Goal: Task Accomplishment & Management: Complete application form

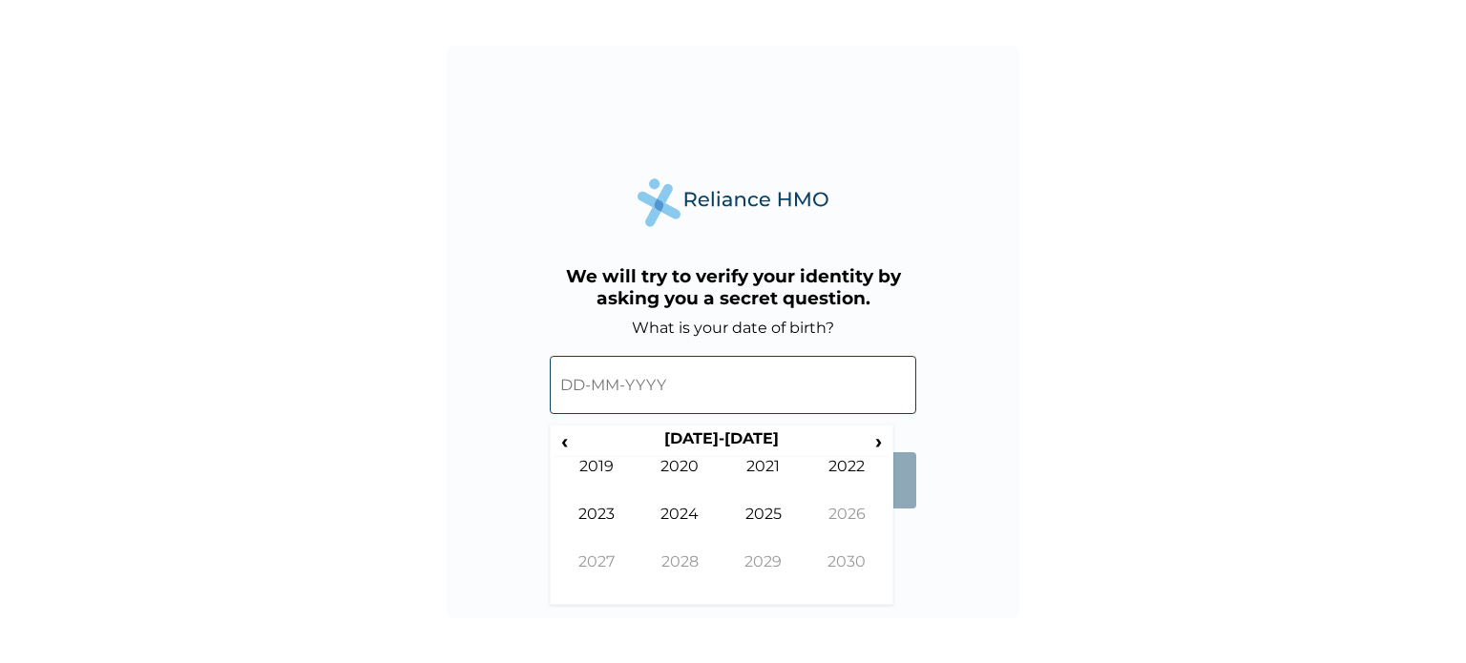
click at [626, 395] on input "text" at bounding box center [733, 385] width 366 height 58
click at [868, 444] on span "›" at bounding box center [878, 441] width 21 height 24
click at [567, 440] on span "‹" at bounding box center [564, 441] width 20 height 24
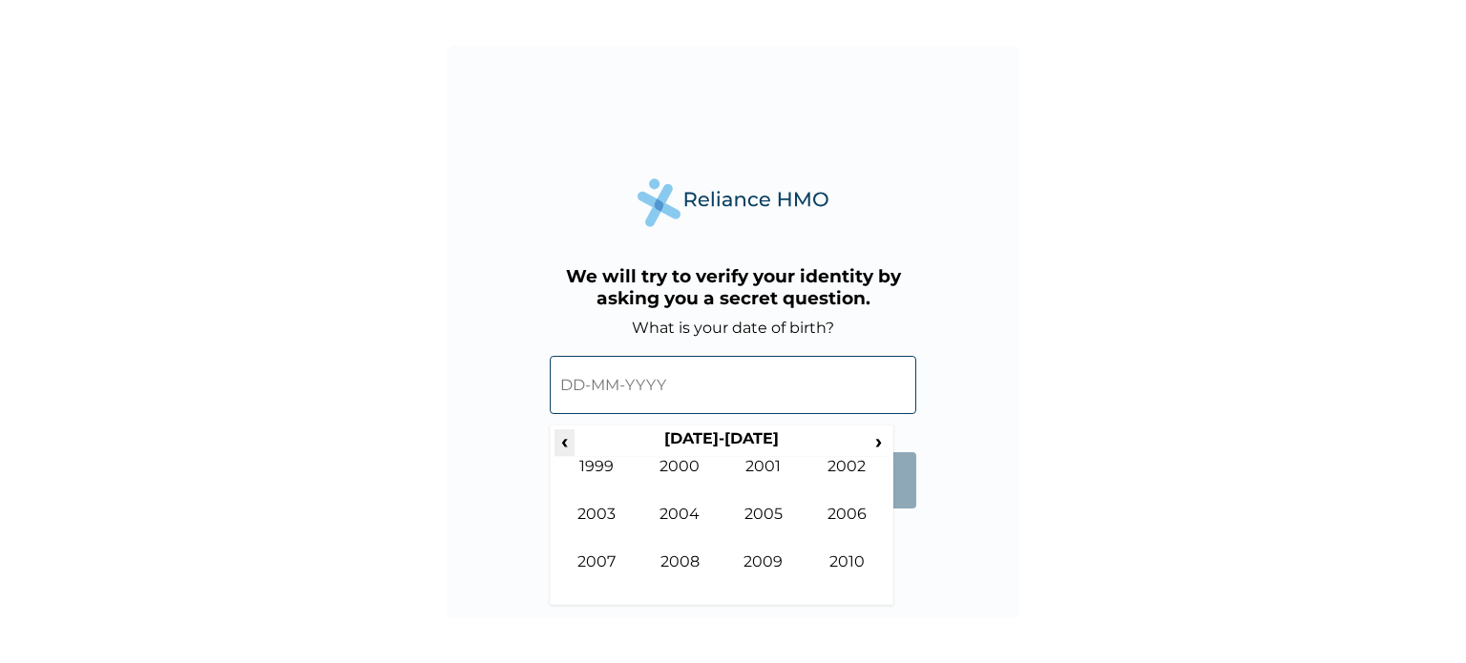
click at [567, 440] on span "‹" at bounding box center [564, 441] width 20 height 24
click at [592, 557] on td "1977" at bounding box center [596, 576] width 84 height 48
click at [759, 454] on th "1977" at bounding box center [720, 442] width 293 height 27
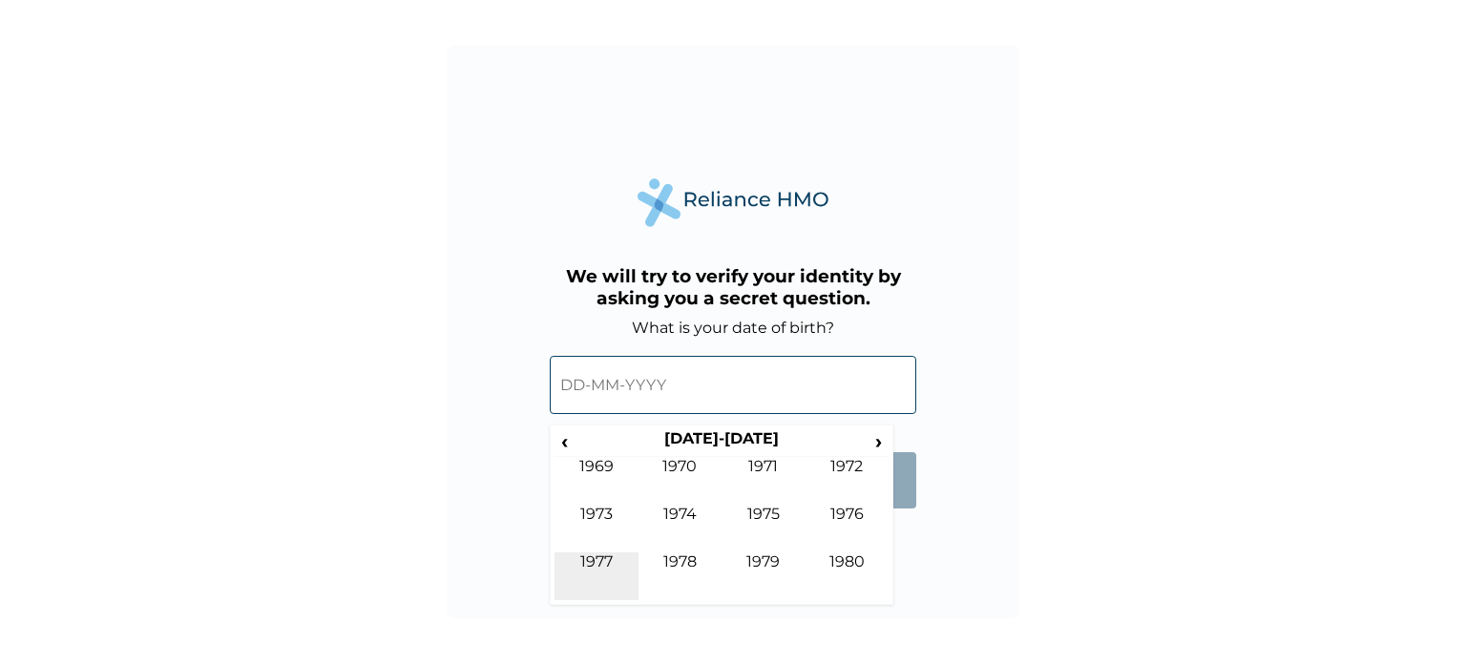
click at [603, 552] on td "1977" at bounding box center [596, 576] width 84 height 48
click at [765, 468] on td "Mar" at bounding box center [763, 481] width 84 height 48
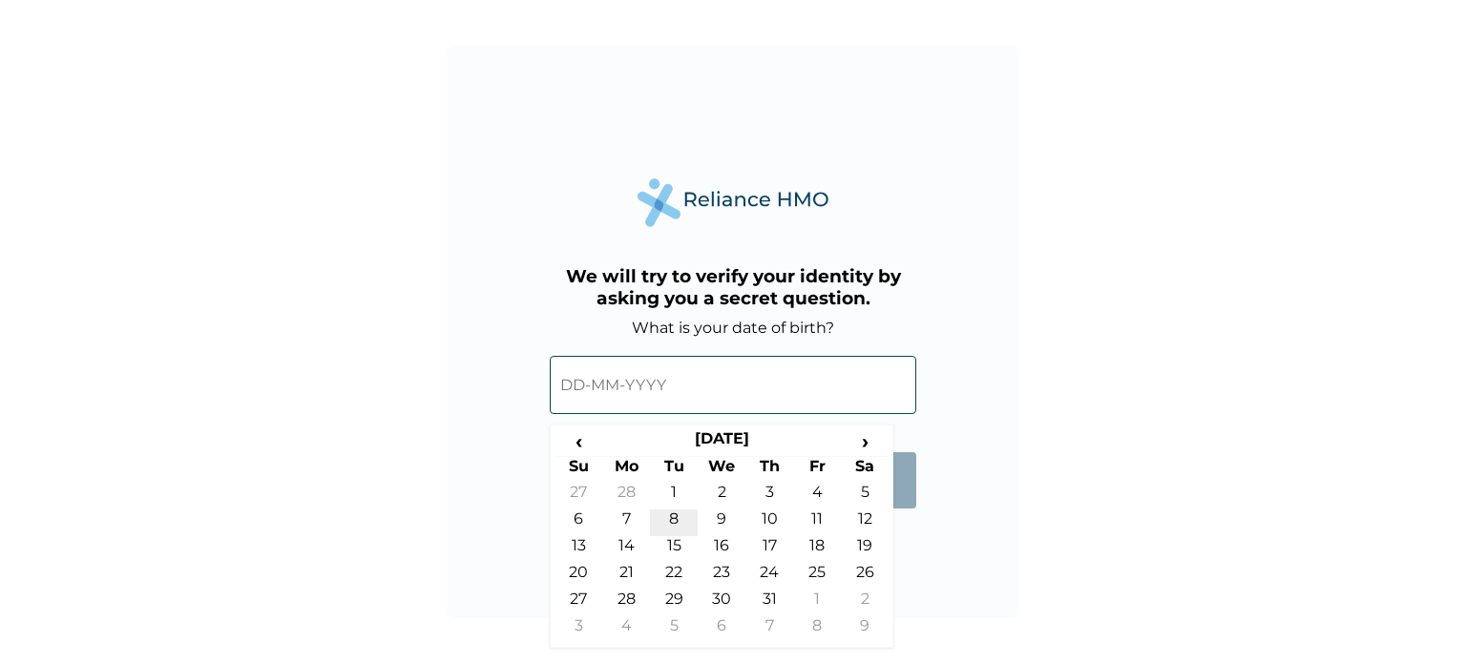
click at [671, 518] on td "8" at bounding box center [674, 522] width 48 height 27
type input "08-03-1977"
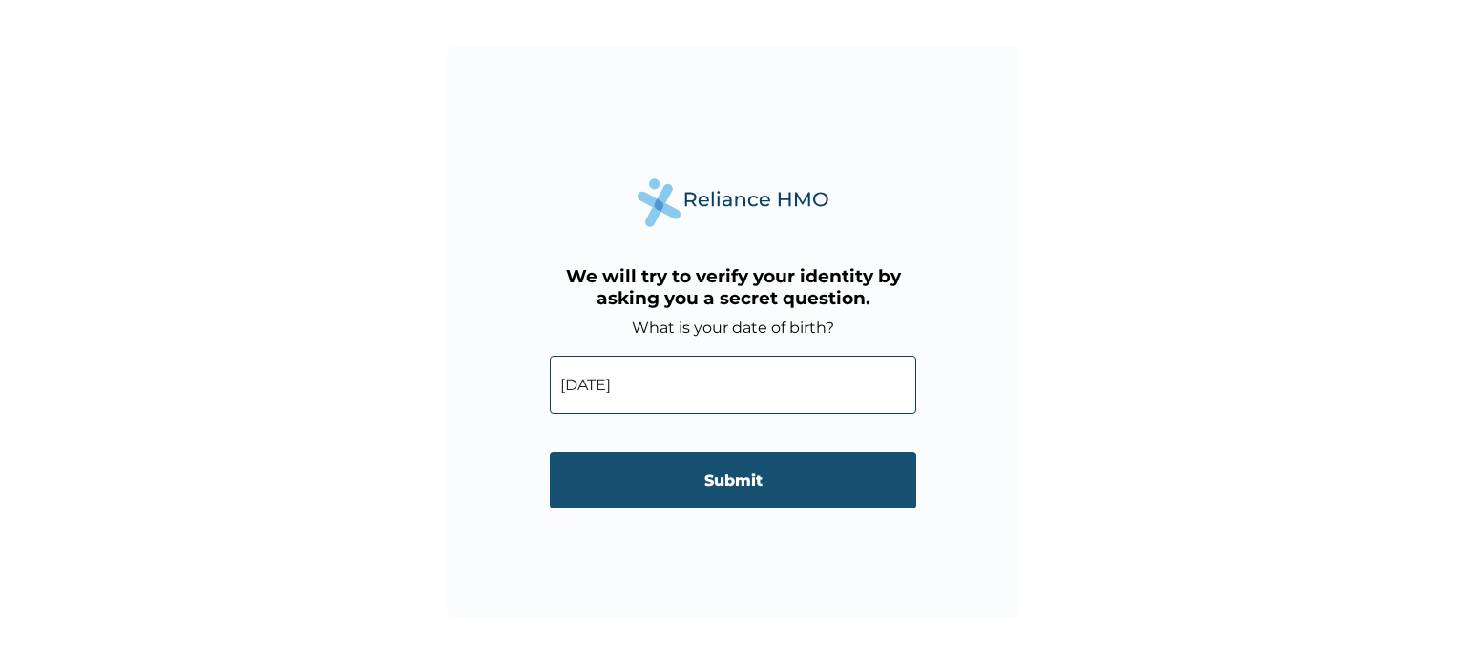
click at [717, 484] on input "Submit" at bounding box center [733, 480] width 366 height 56
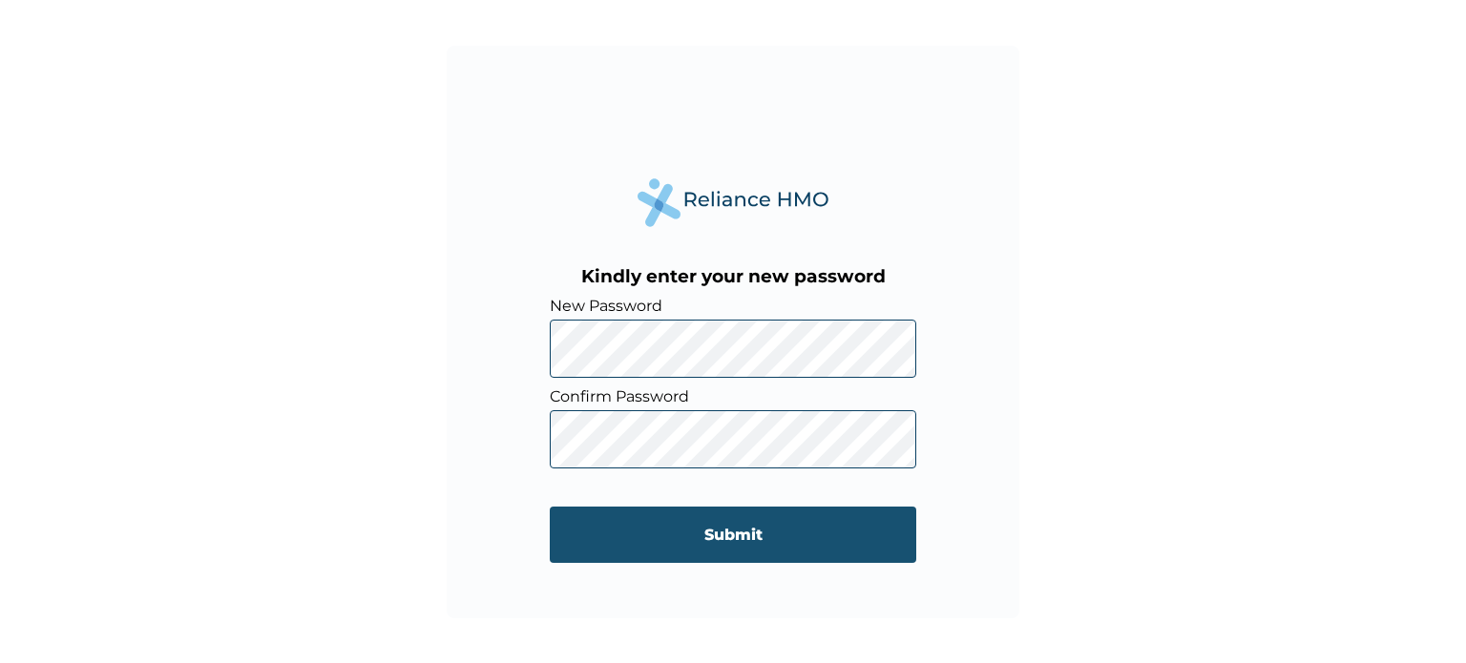
click at [713, 525] on input "Submit" at bounding box center [733, 535] width 366 height 56
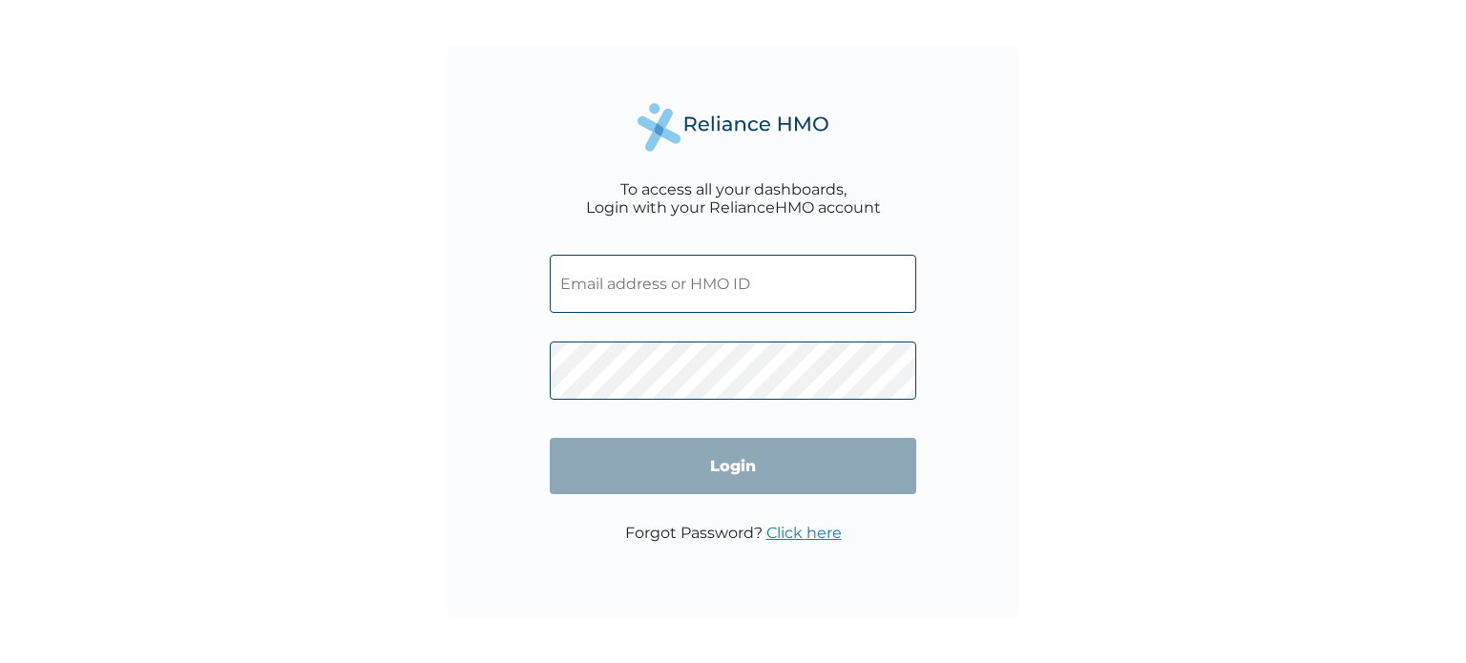
type input "SEL/10006/A"
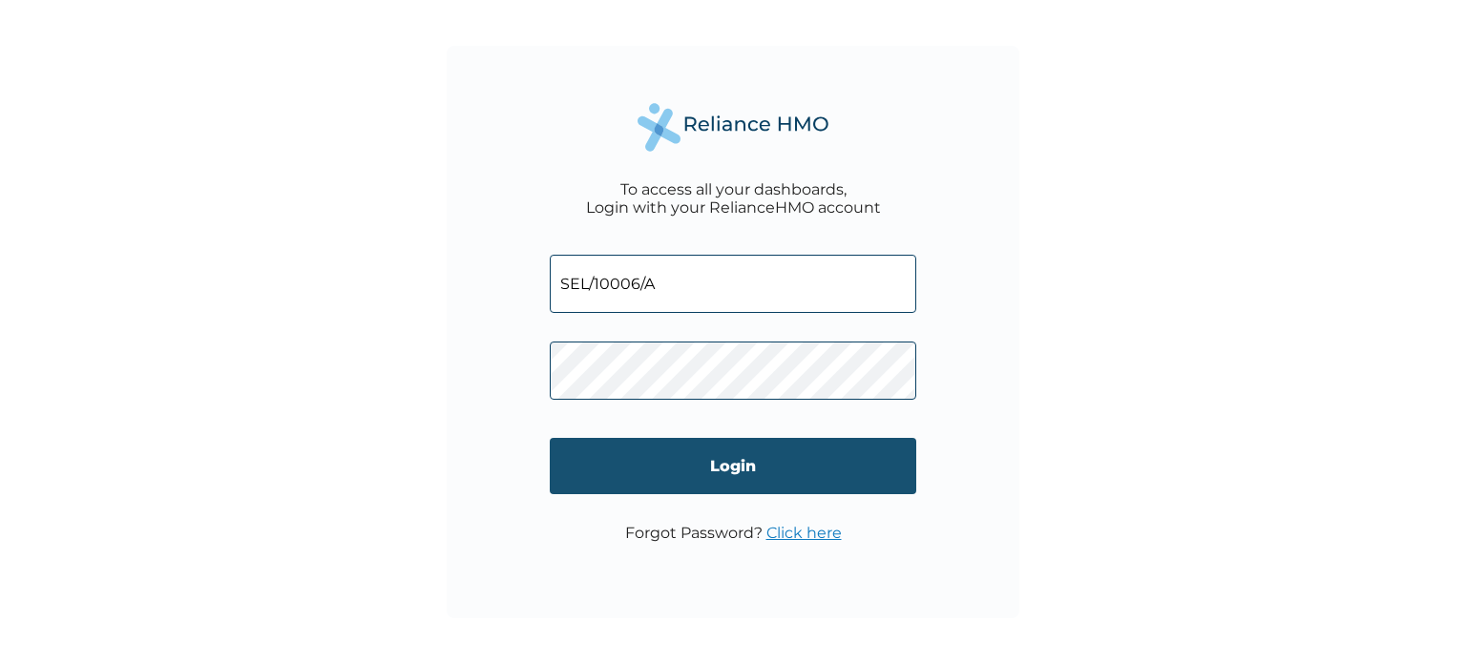
click at [708, 459] on input "Login" at bounding box center [733, 466] width 366 height 56
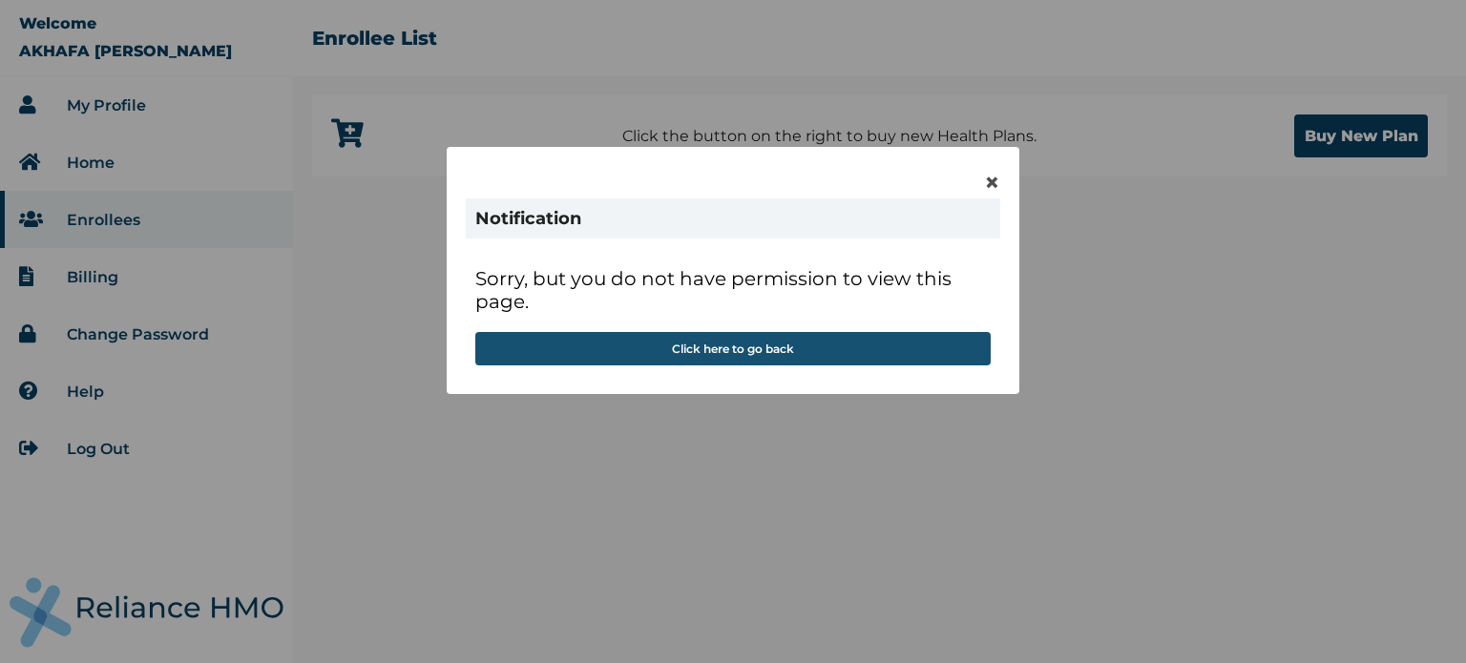
click at [749, 345] on button "Click here to go back" at bounding box center [732, 348] width 515 height 33
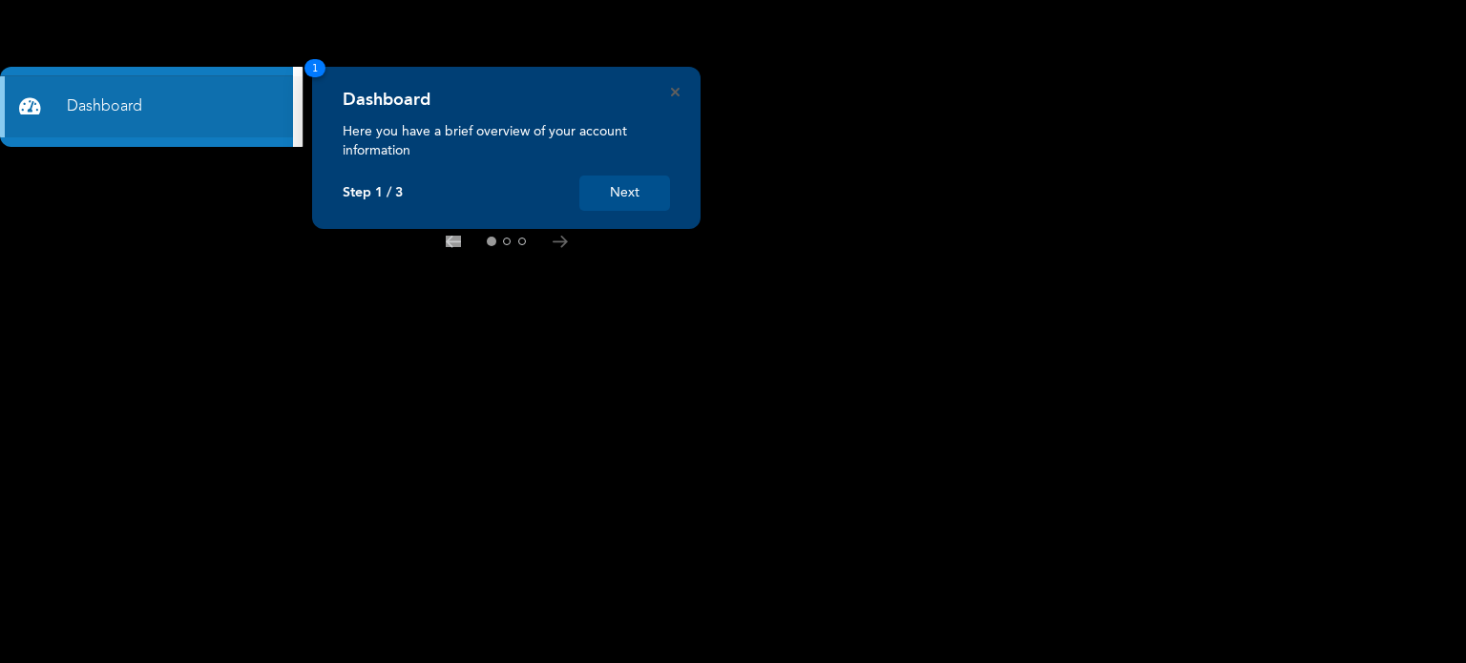
click at [611, 182] on button "Next" at bounding box center [624, 193] width 91 height 35
